Goal: Information Seeking & Learning: Learn about a topic

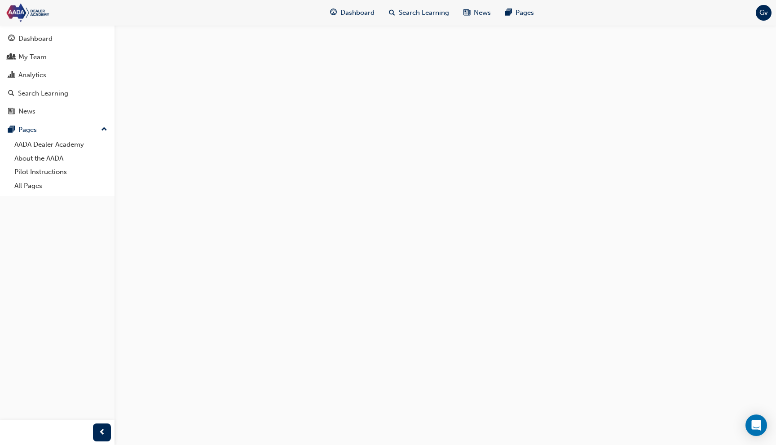
click at [342, 175] on div at bounding box center [388, 222] width 776 height 445
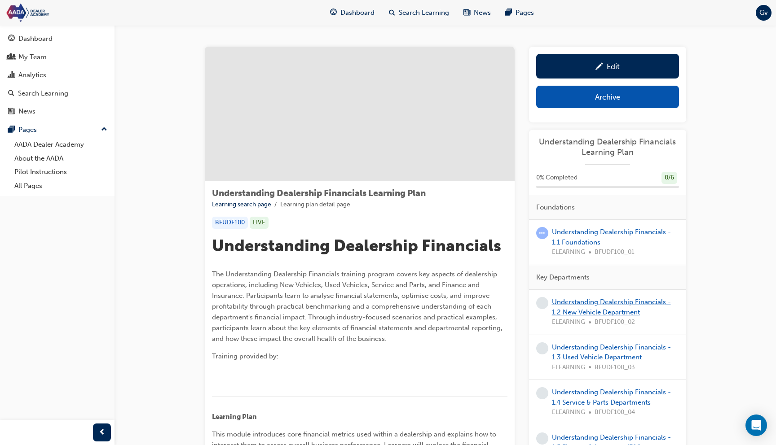
click at [568, 306] on link "Understanding Dealership Financials - 1.2 New Vehicle Department" at bounding box center [611, 307] width 119 height 18
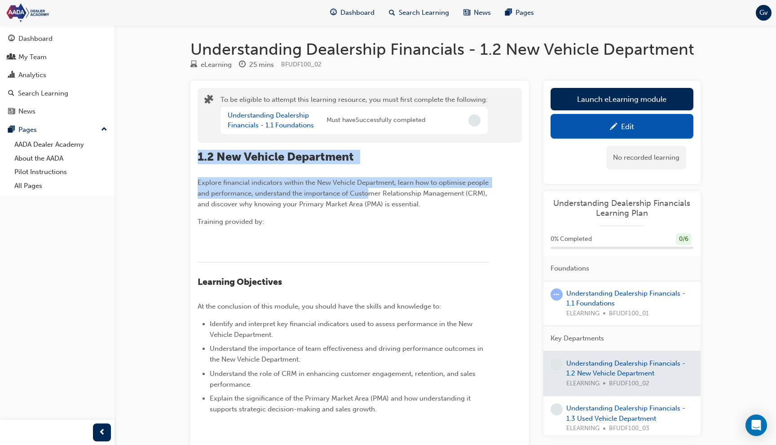
drag, startPoint x: 198, startPoint y: 158, endPoint x: 393, endPoint y: 200, distance: 199.0
click at [393, 199] on div "1.2 New Vehicle Department Explore financial indicators within the New Vehicle …" at bounding box center [344, 297] width 292 height 294
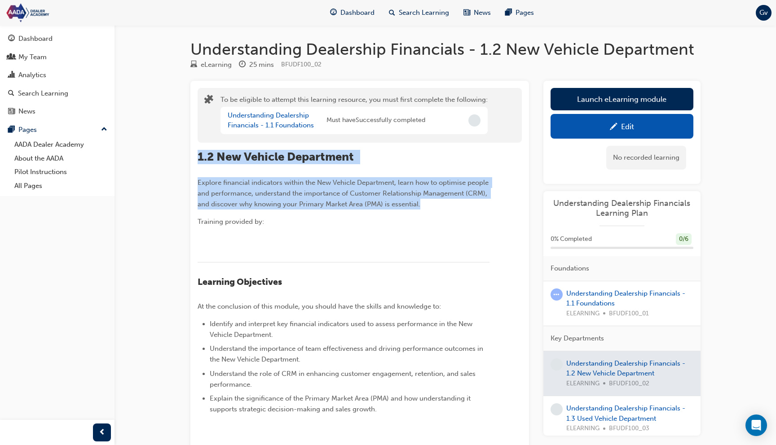
copy div "1.2 New Vehicle Department Explore financial indicators within the New Vehicle …"
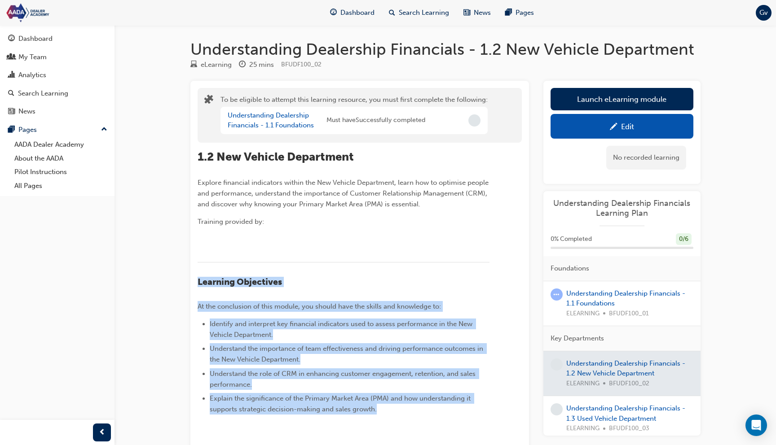
drag, startPoint x: 199, startPoint y: 297, endPoint x: 379, endPoint y: 426, distance: 221.7
click at [379, 426] on div "1.2 New Vehicle Department Explore financial indicators within the New Vehicle …" at bounding box center [344, 297] width 292 height 294
copy div "Learning Objectives At the conclusion of this module, you should have the skill…"
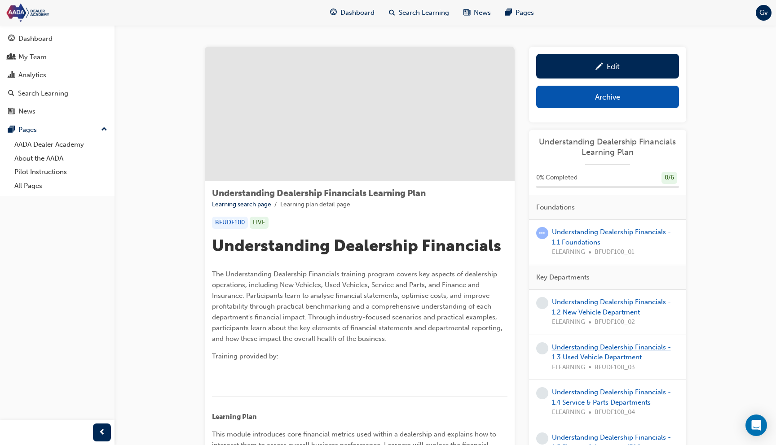
click at [581, 347] on link "Understanding Dealership Financials - 1.3 Used Vehicle Department" at bounding box center [611, 353] width 119 height 18
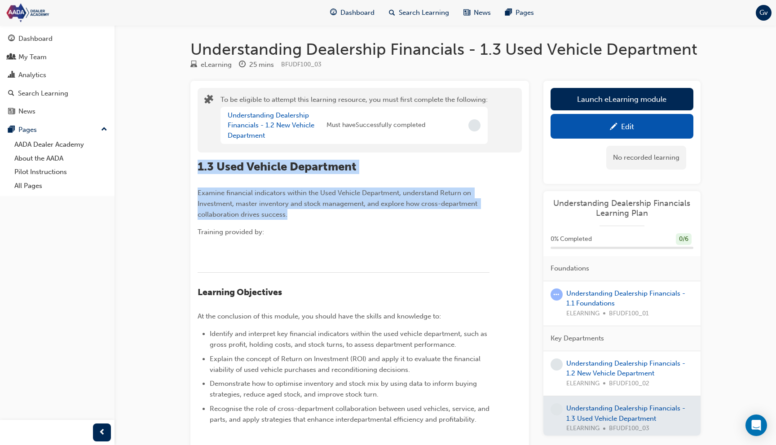
drag, startPoint x: 198, startPoint y: 166, endPoint x: 298, endPoint y: 216, distance: 111.7
click at [299, 216] on div "1.3 Used Vehicle Department Examine financial indicators within the Used Vehicl…" at bounding box center [344, 307] width 292 height 294
copy div "1.3 Used Vehicle Department Examine financial indicators within the Used Vehicl…"
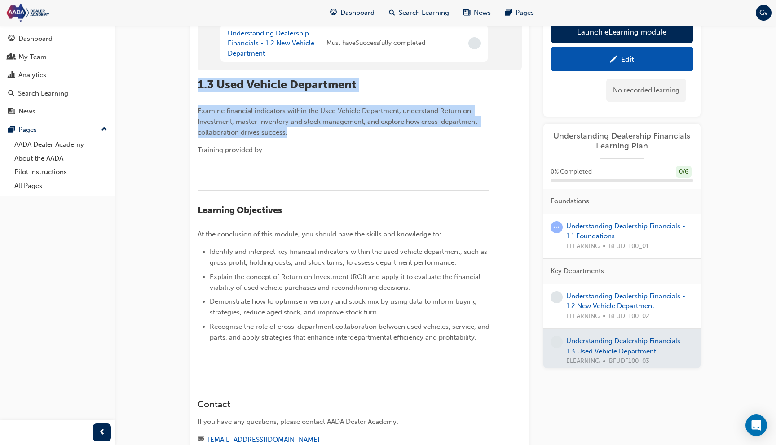
scroll to position [125, 0]
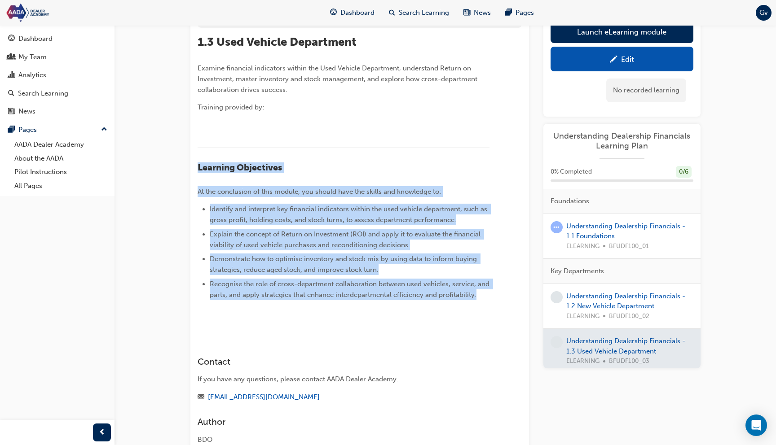
drag, startPoint x: 198, startPoint y: 183, endPoint x: 498, endPoint y: 309, distance: 324.4
click at [498, 309] on div "1.3 Used Vehicle Department Examine financial indicators within the Used Vehicl…" at bounding box center [360, 178] width 324 height 301
copy div "Learning Objectives At the conclusion of this module, you should have the skill…"
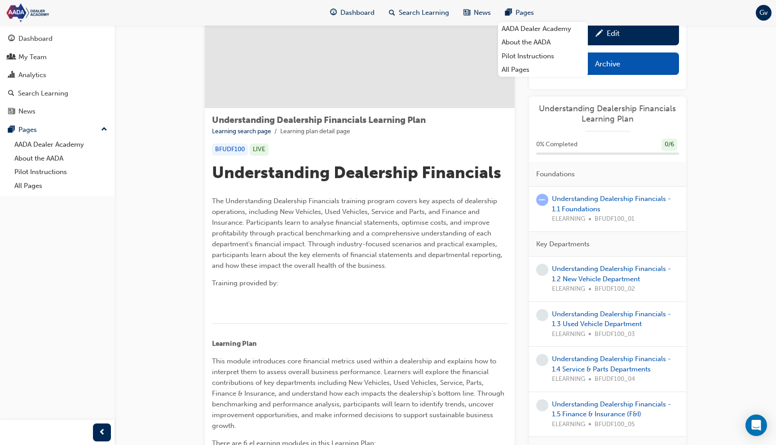
scroll to position [120, 0]
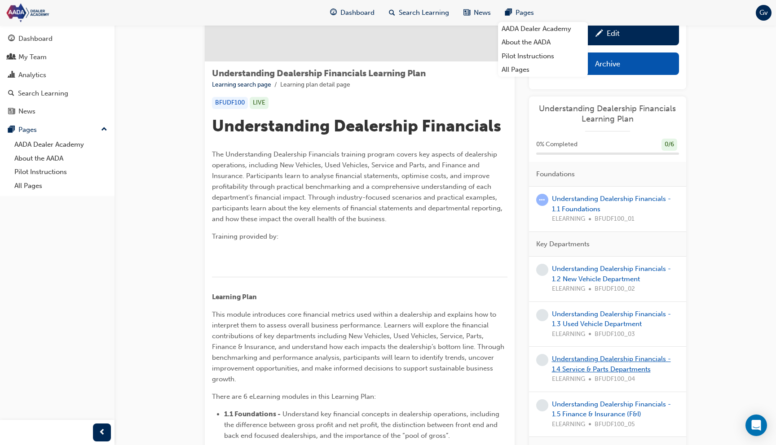
click at [569, 368] on link "Understanding Dealership Financials - 1.4 Service & Parts Departments" at bounding box center [611, 364] width 119 height 18
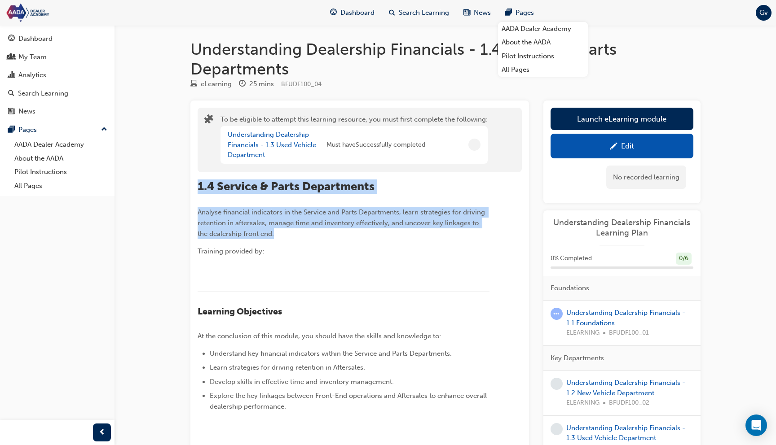
drag, startPoint x: 198, startPoint y: 185, endPoint x: 304, endPoint y: 238, distance: 118.3
click at [304, 238] on div "1.4 Service & Parts Departments Analyse financial indicators in the Service and…" at bounding box center [344, 310] width 292 height 261
copy div "1.4 Service & Parts Departments Analyse financial indicators in the Service and…"
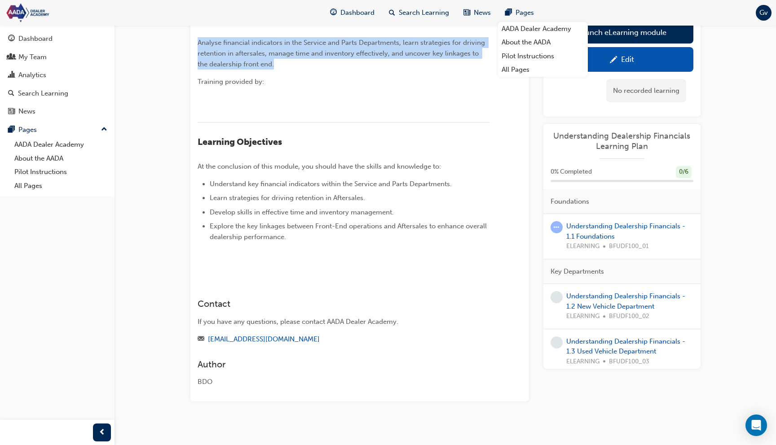
scroll to position [176, 0]
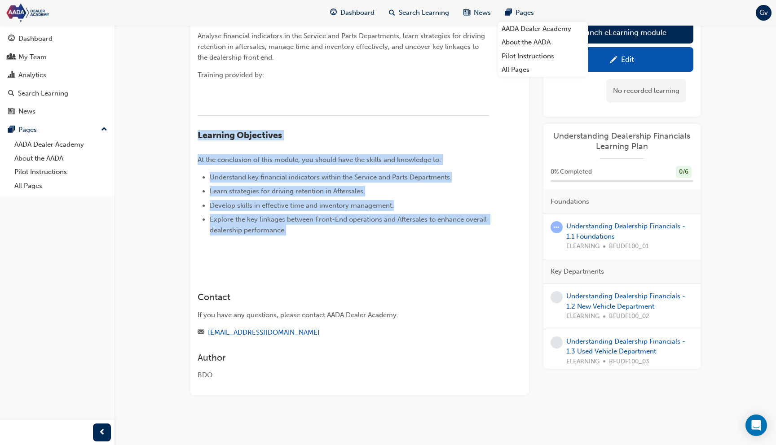
drag, startPoint x: 198, startPoint y: 151, endPoint x: 296, endPoint y: 247, distance: 136.9
click at [296, 247] on div "1.4 Service & Parts Departments Analyse financial indicators in the Service and…" at bounding box center [344, 133] width 292 height 261
copy div "Learning Objectives At the conclusion of this module, you should have the skill…"
